Goal: Task Accomplishment & Management: Complete application form

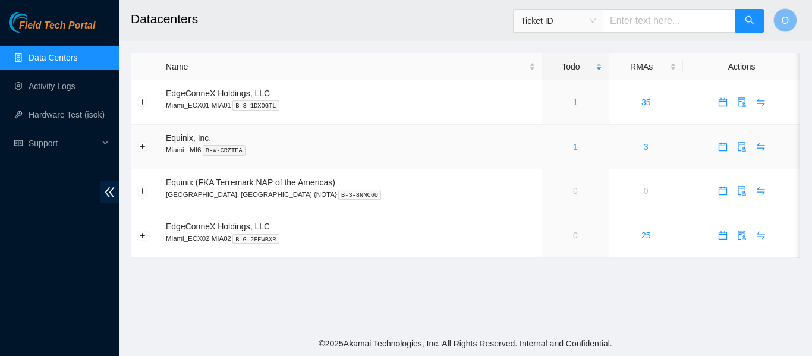
click at [573, 150] on link "1" at bounding box center [575, 147] width 5 height 10
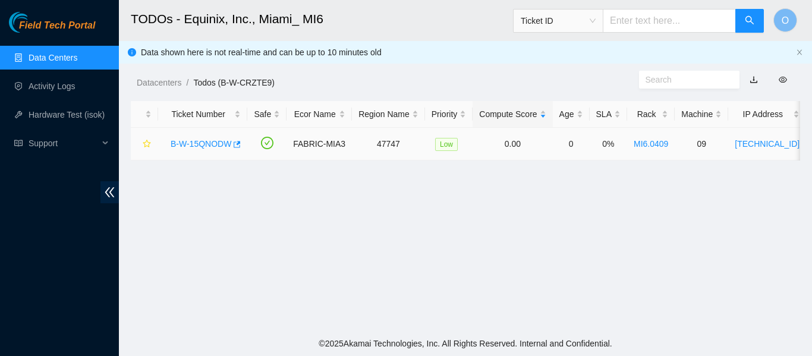
click at [215, 140] on link "B-W-15QNODW" at bounding box center [201, 144] width 61 height 10
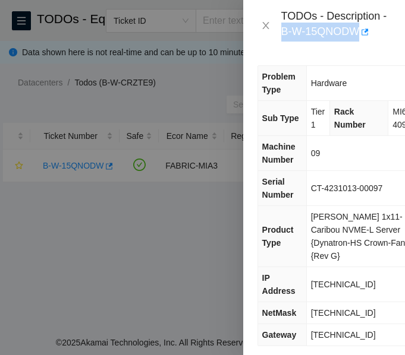
drag, startPoint x: 282, startPoint y: 30, endPoint x: 357, endPoint y: 36, distance: 75.1
click at [357, 36] on div "TODOs - Description - B-W-15QNODW" at bounding box center [335, 26] width 109 height 32
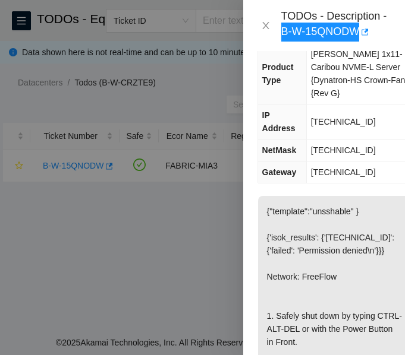
scroll to position [161, 0]
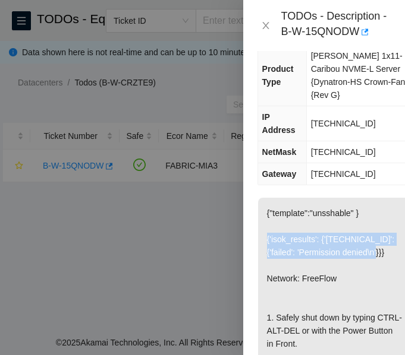
drag, startPoint x: 276, startPoint y: 237, endPoint x: 379, endPoint y: 258, distance: 104.4
click at [379, 258] on p "{"template":"unsshable" } {'isok_results': {'23.204.114.76': {'failed': 'Permis…" at bounding box center [338, 357] width 160 height 318
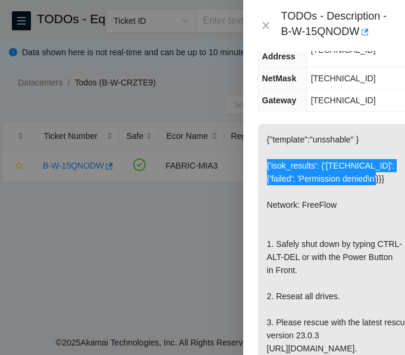
scroll to position [339, 0]
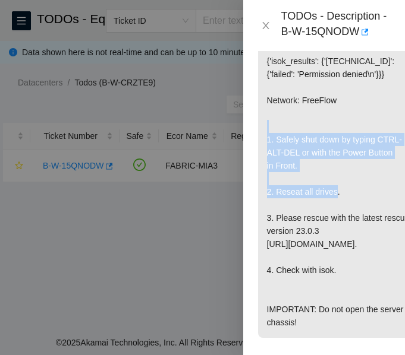
drag, startPoint x: 267, startPoint y: 138, endPoint x: 337, endPoint y: 191, distance: 87.7
click at [337, 191] on p "{"template":"unsshable" } {'isok_results': {'23.204.114.76': {'failed': 'Permis…" at bounding box center [338, 179] width 160 height 318
copy p "1. Safely shut down by typing CTRL-ALT-DEL or with the Power Button in Front. 2…"
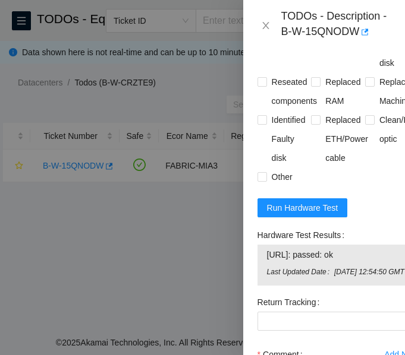
scroll to position [933, 0]
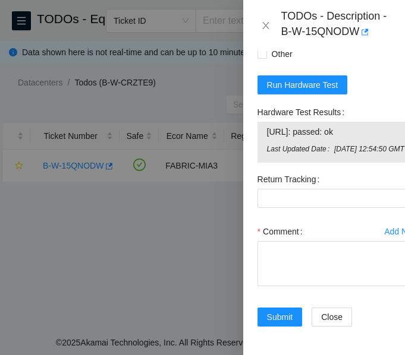
drag, startPoint x: 266, startPoint y: 101, endPoint x: 367, endPoint y: 103, distance: 101.0
click at [367, 125] on span "23.204.114.76: passed: ok" at bounding box center [338, 131] width 143 height 13
copy span "23.204.114.76: passed: ok"
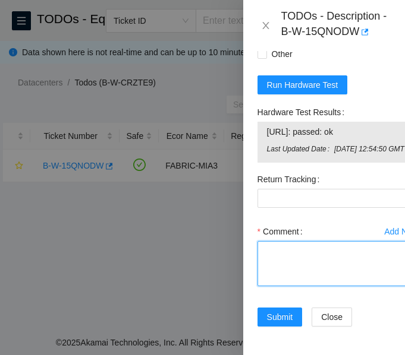
click at [270, 246] on textarea "Comment" at bounding box center [338, 263] width 162 height 45
paste textarea "-Verified ticket is safe to work on: YES -NOCC Authorized: YES -Located server …"
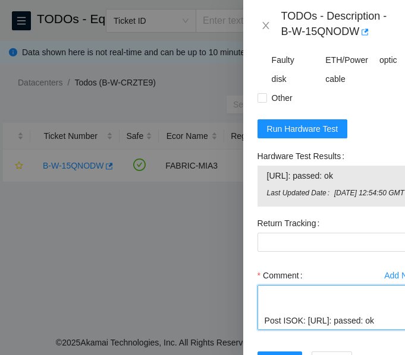
scroll to position [696, 0]
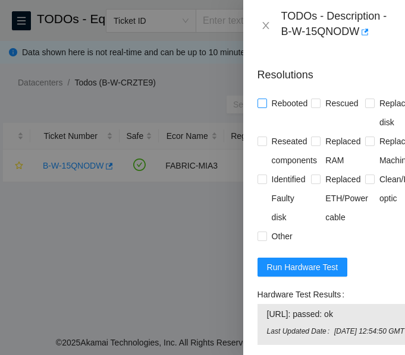
type textarea "-Verified ticket is safe to work on: YES -NOCC Authorized: YES -Located server …"
drag, startPoint x: 260, startPoint y: 130, endPoint x: 308, endPoint y: 132, distance: 48.2
click at [260, 107] on input "Rebooted" at bounding box center [261, 103] width 8 height 8
checkbox input "true"
click at [311, 107] on input "Rescued" at bounding box center [315, 103] width 8 height 8
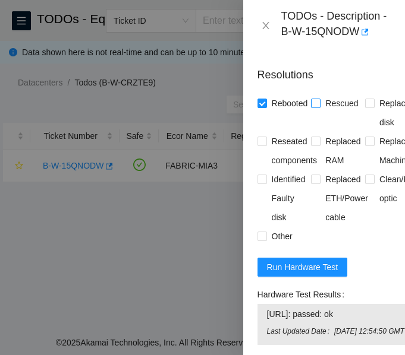
checkbox input "true"
click at [262, 145] on input "Reseated components" at bounding box center [261, 141] width 8 height 8
checkbox input "true"
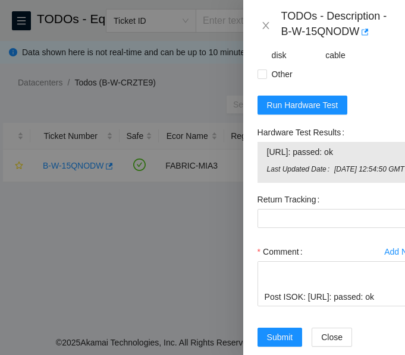
scroll to position [933, 0]
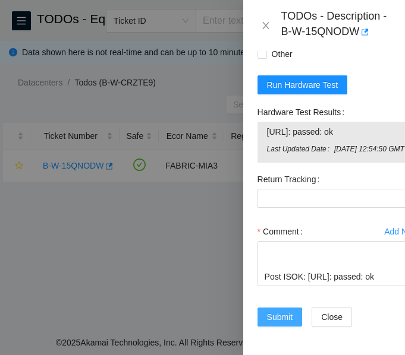
click at [285, 311] on span "Submit" at bounding box center [280, 317] width 26 height 13
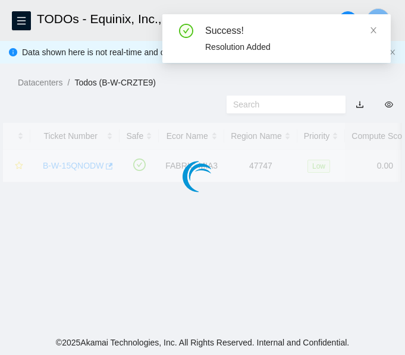
scroll to position [399, 0]
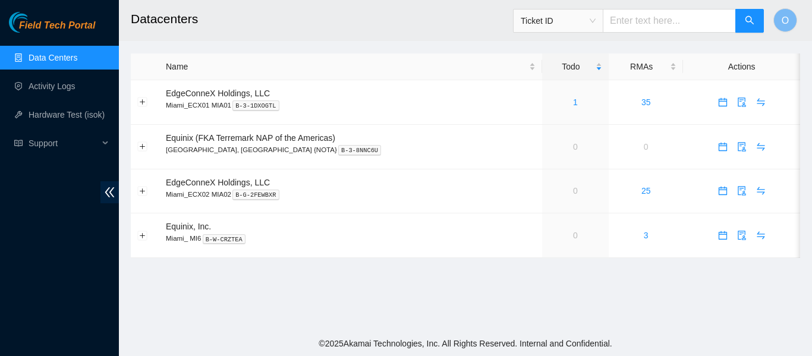
click at [48, 55] on link "Data Centers" at bounding box center [53, 58] width 49 height 10
